Goal: Information Seeking & Learning: Learn about a topic

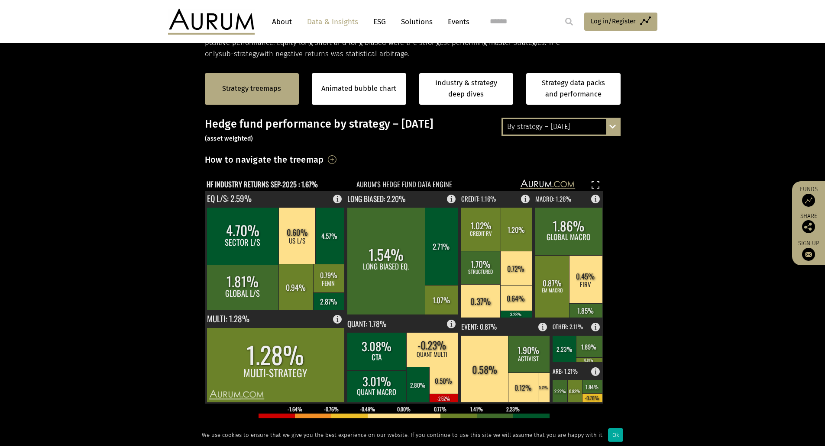
scroll to position [185, 0]
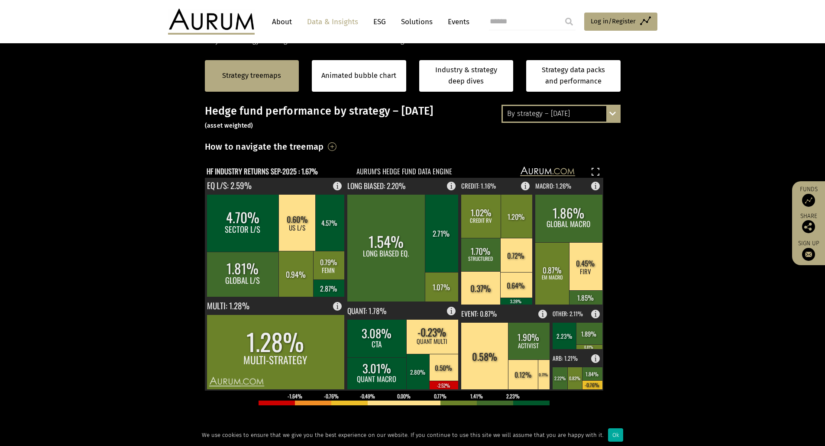
click at [610, 114] on div "By strategy – [DATE] By strategy – [DATE] By strategy – year to date 2016 – [DA…" at bounding box center [560, 114] width 119 height 18
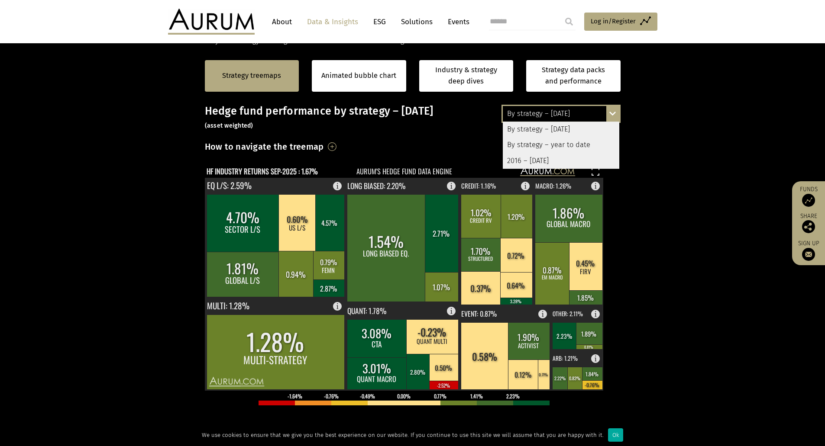
click at [588, 144] on div "By strategy – year to date" at bounding box center [561, 145] width 116 height 16
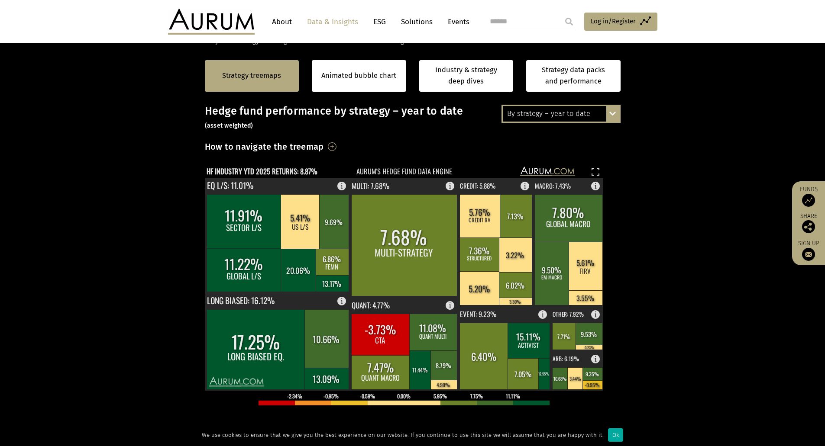
click at [610, 119] on div "By strategy – year to date By strategy – [DATE] By strategy – year to date 2016…" at bounding box center [560, 114] width 119 height 18
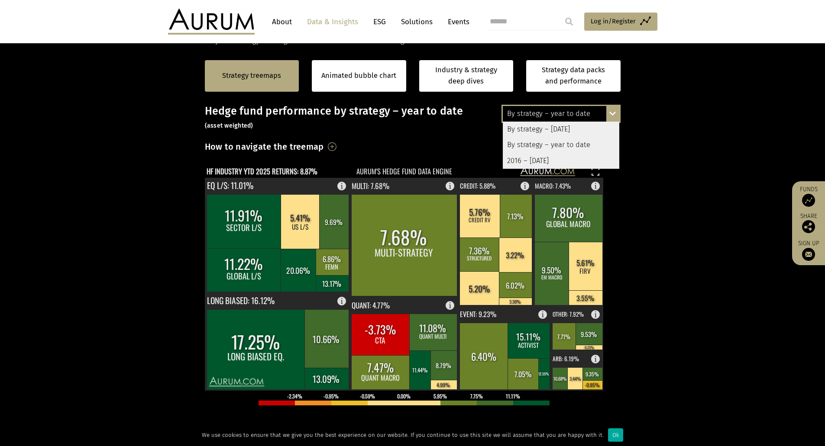
click at [578, 161] on div "2016 – [DATE]" at bounding box center [561, 161] width 116 height 16
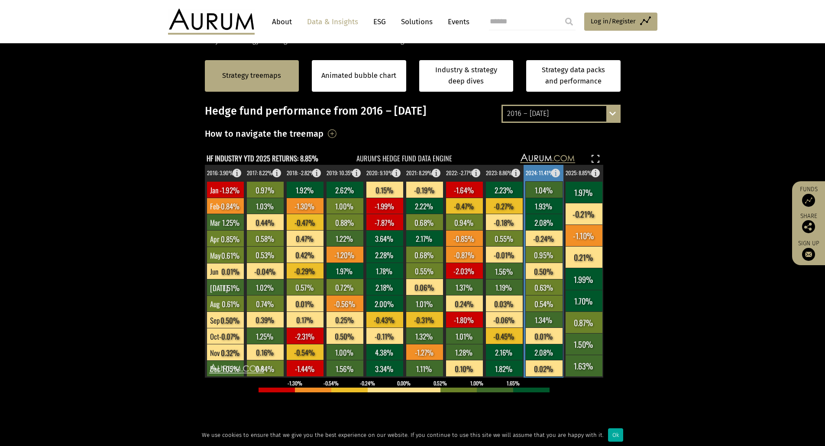
click at [554, 172] on rect at bounding box center [558, 171] width 10 height 12
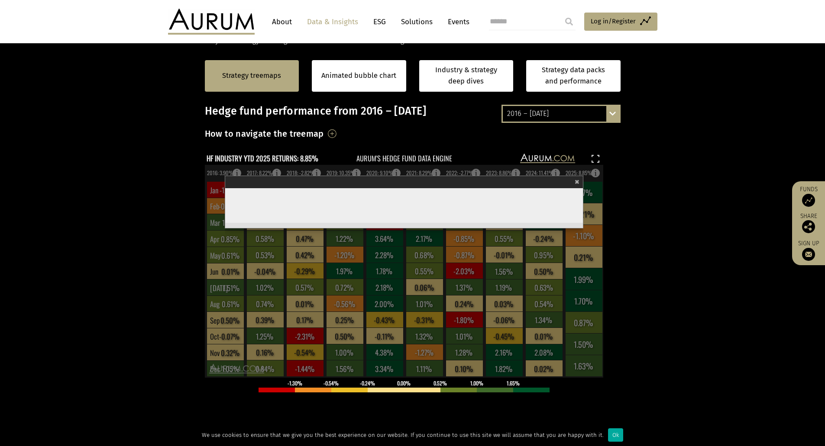
click at [687, 166] on section "Strategy treemaps Animated bubble chart Industry & strategy deep dives Strategy…" at bounding box center [412, 317] width 825 height 541
click at [578, 181] on span "×" at bounding box center [576, 181] width 5 height 10
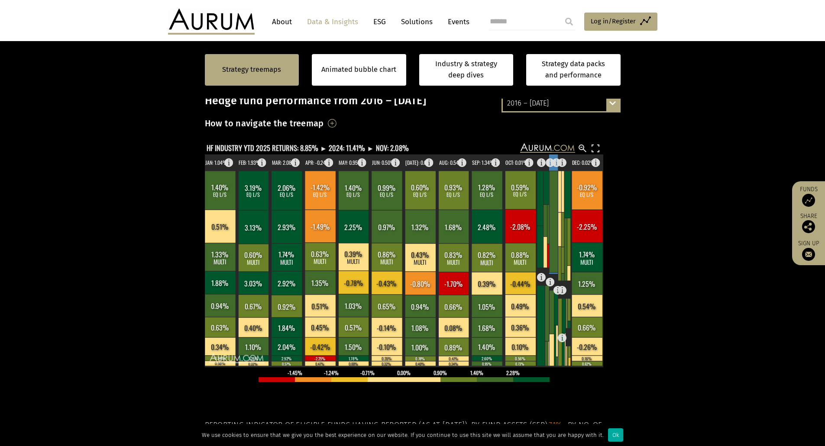
scroll to position [196, 0]
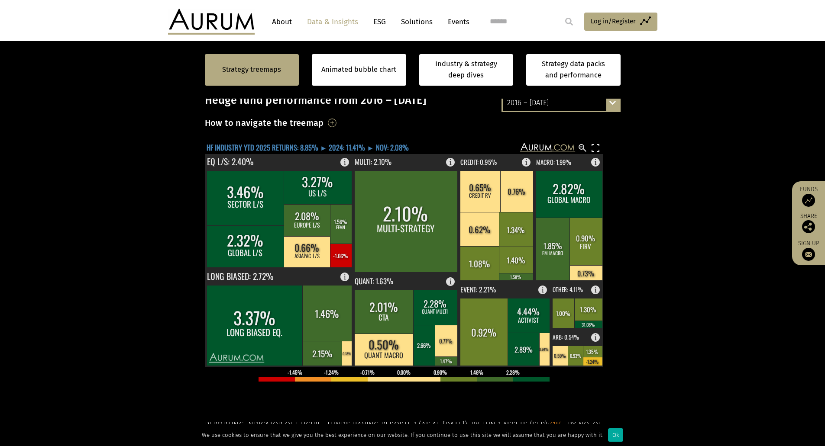
click at [389, 150] on text "HF INDUSTRY YTD 2025 RETURNS: 8.85% ► 2024: 11.41% ► NOV: 2.08%" at bounding box center [307, 147] width 202 height 11
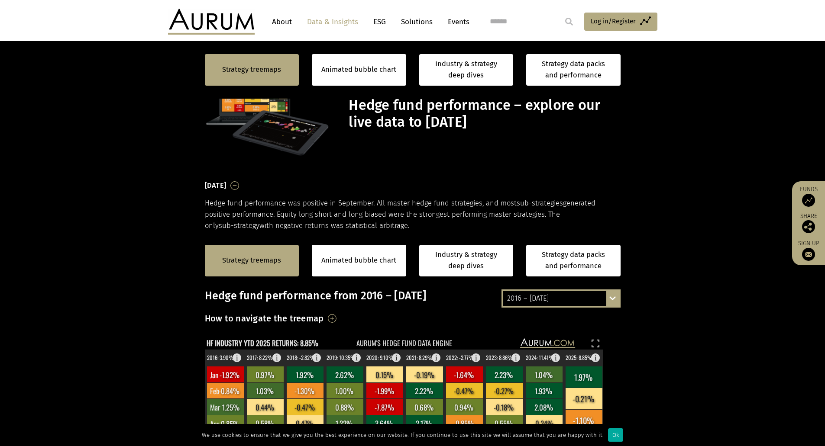
scroll to position [196, 0]
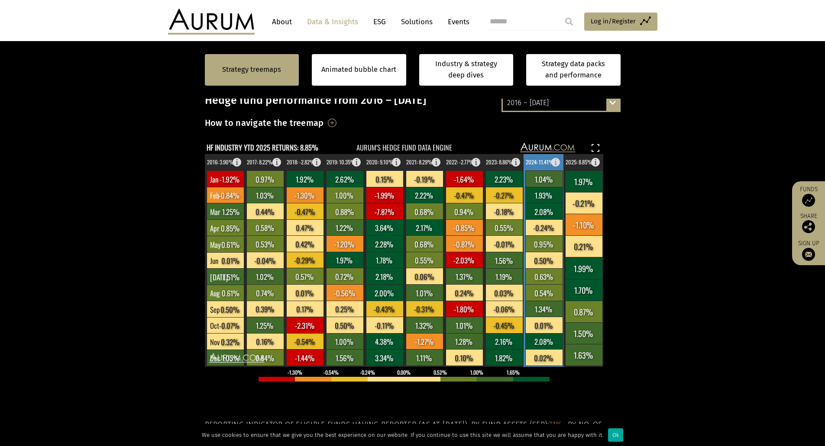
click at [548, 162] on text "2024: 11.41%" at bounding box center [540, 162] width 28 height 8
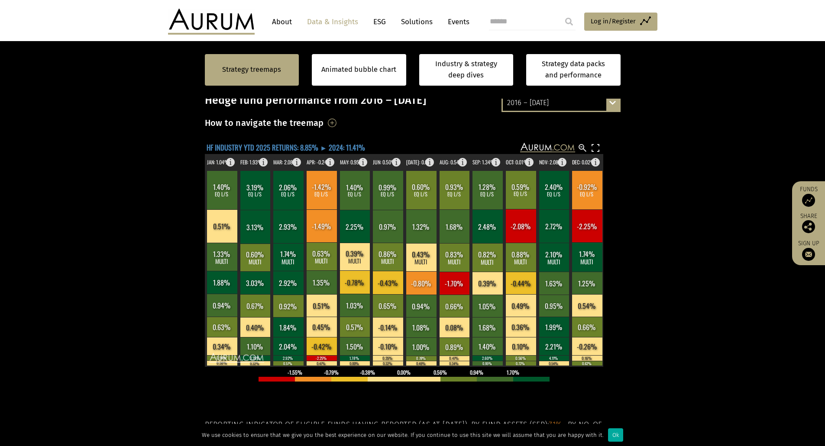
click at [309, 146] on text "HF INDUSTRY YTD 2025 RETURNS: 8.85% ► 2024: 11.41%" at bounding box center [285, 147] width 158 height 11
